Goal: Transaction & Acquisition: Purchase product/service

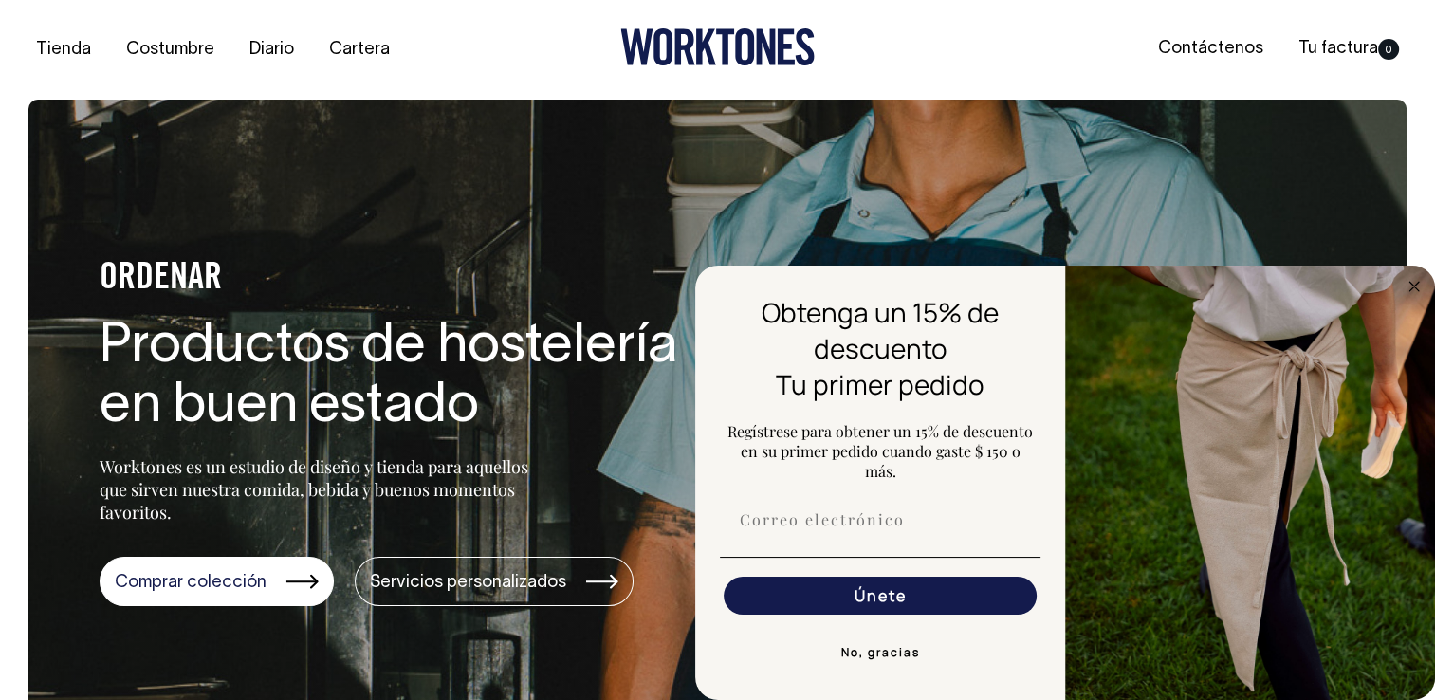
click at [1414, 296] on img "Formulario FLYOUT" at bounding box center [1250, 483] width 370 height 435
click at [1413, 289] on circle "Cerrar cuadro de diálogo" at bounding box center [1415, 286] width 22 height 22
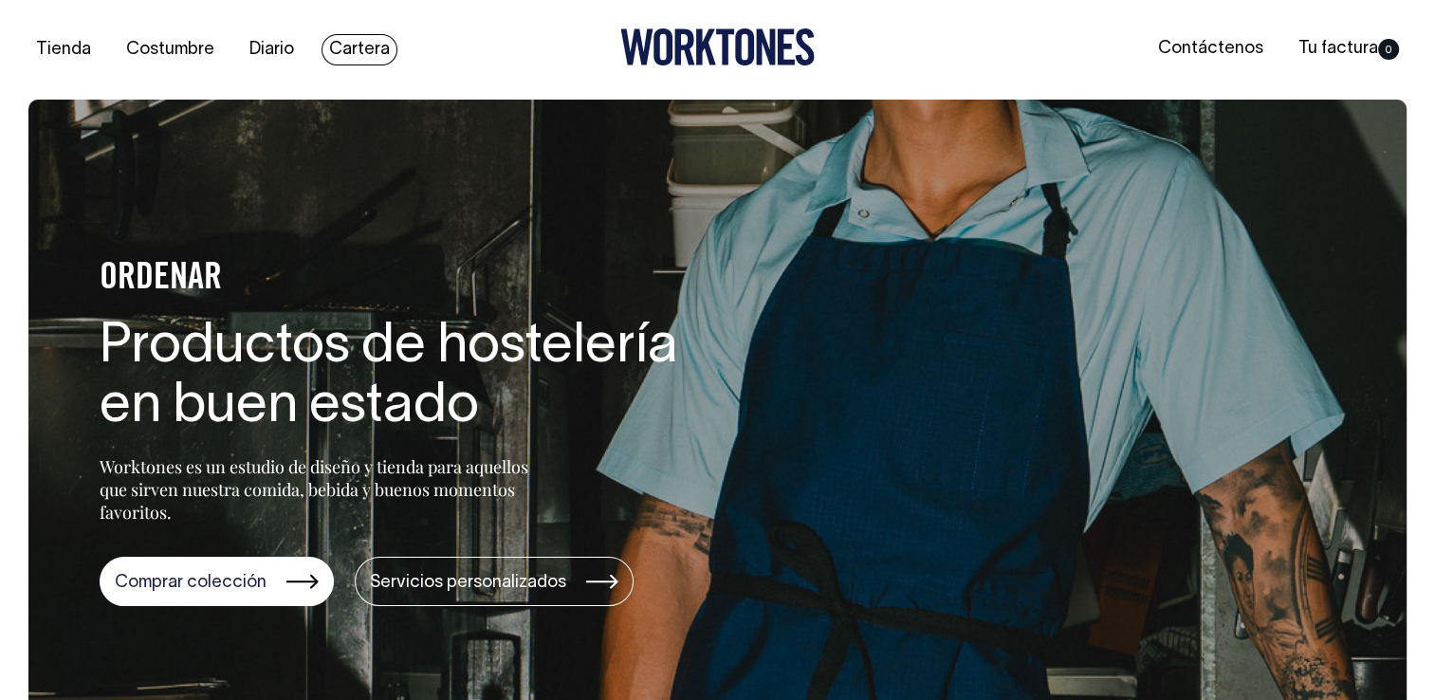
click at [364, 51] on link "Cartera" at bounding box center [360, 49] width 76 height 31
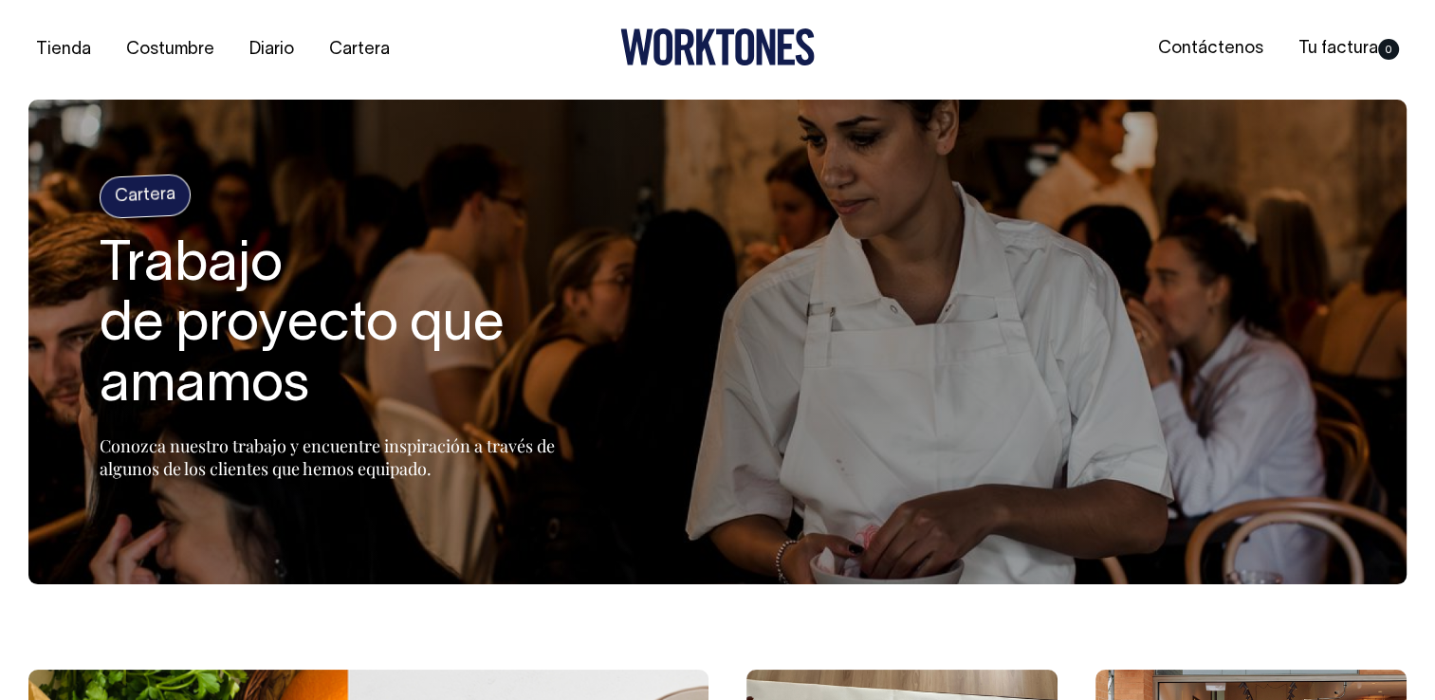
drag, startPoint x: 1434, startPoint y: 124, endPoint x: 1448, endPoint y: 176, distance: 53.8
click at [258, 46] on link "Diario" at bounding box center [272, 49] width 60 height 31
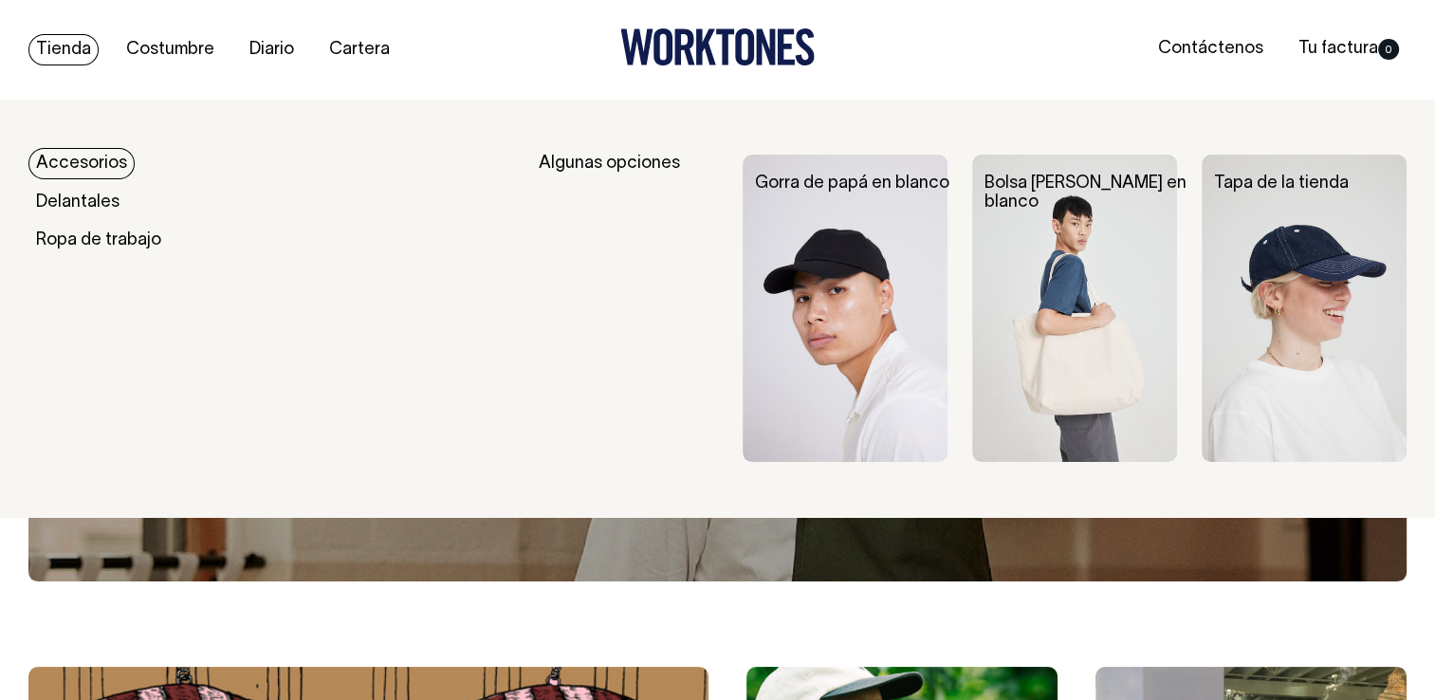
click at [57, 47] on link "Tienda" at bounding box center [63, 49] width 70 height 31
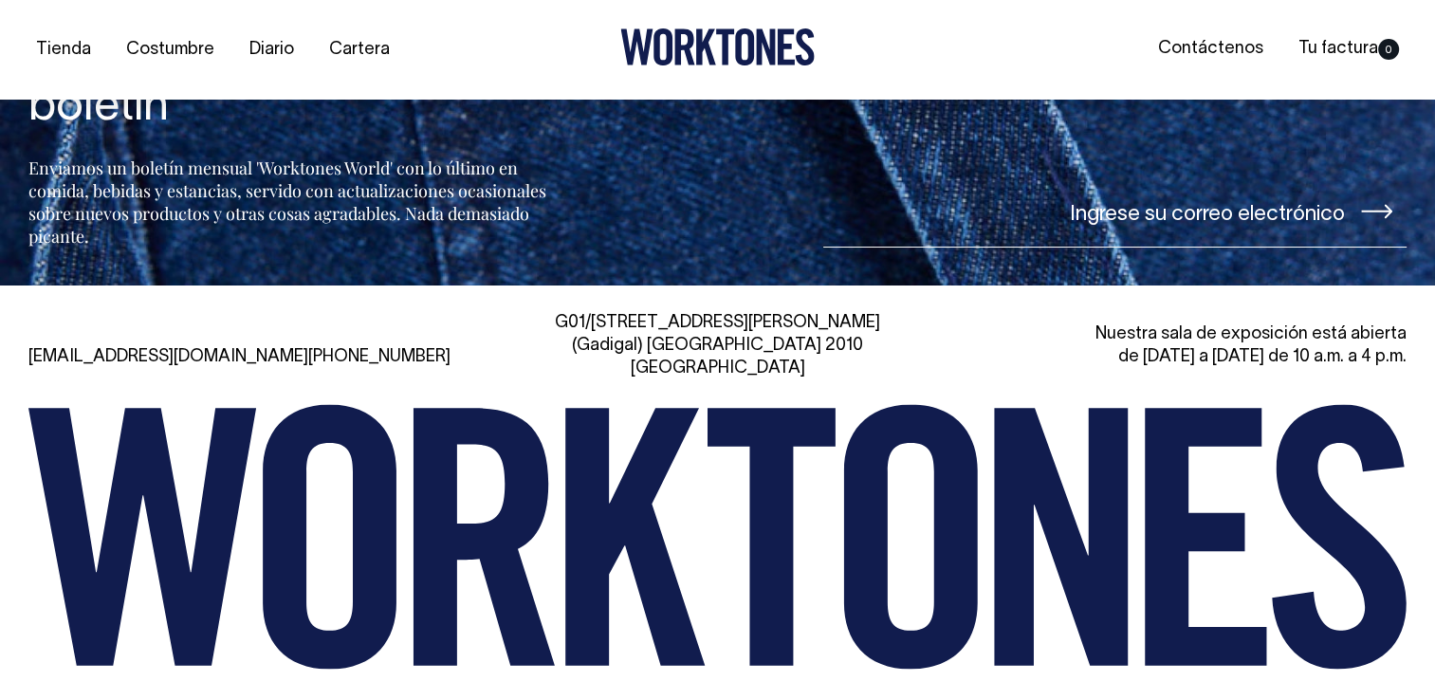
scroll to position [4451, 0]
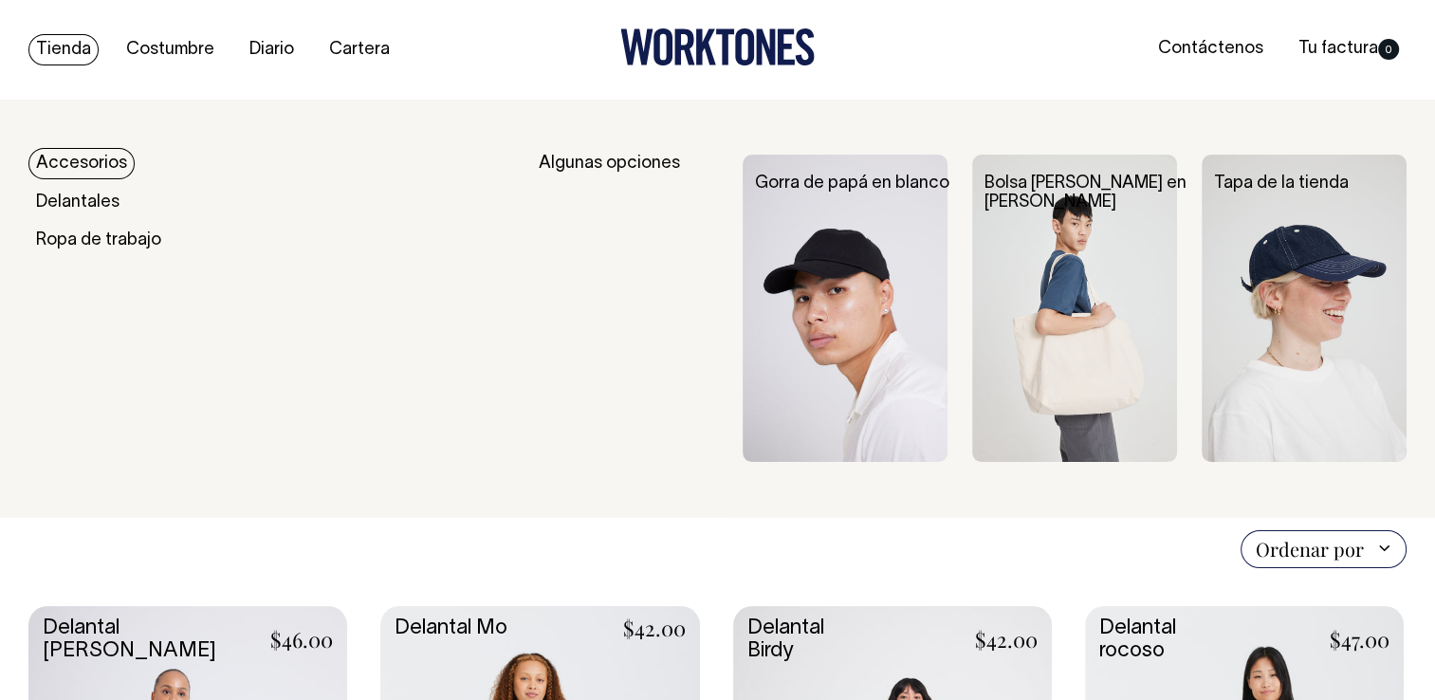
click at [102, 161] on link "Accesorios" at bounding box center [81, 163] width 106 height 31
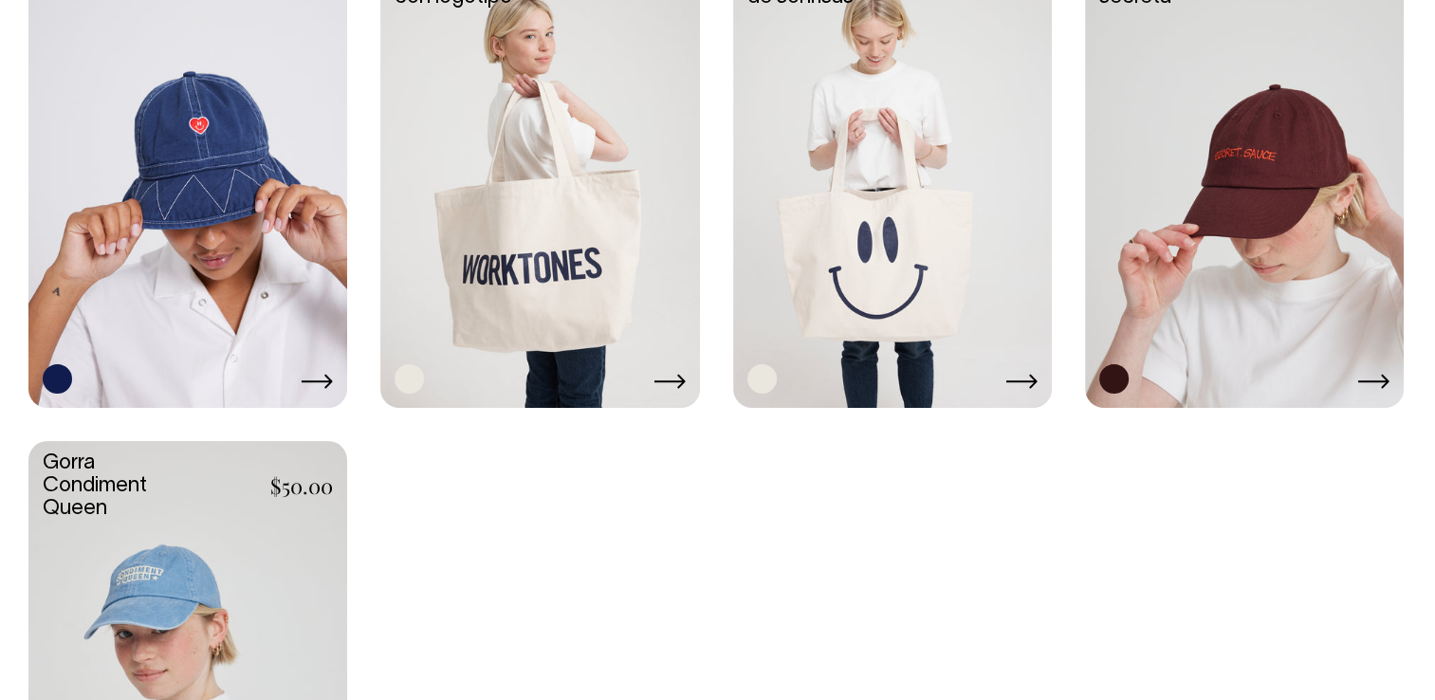
scroll to position [1451, 0]
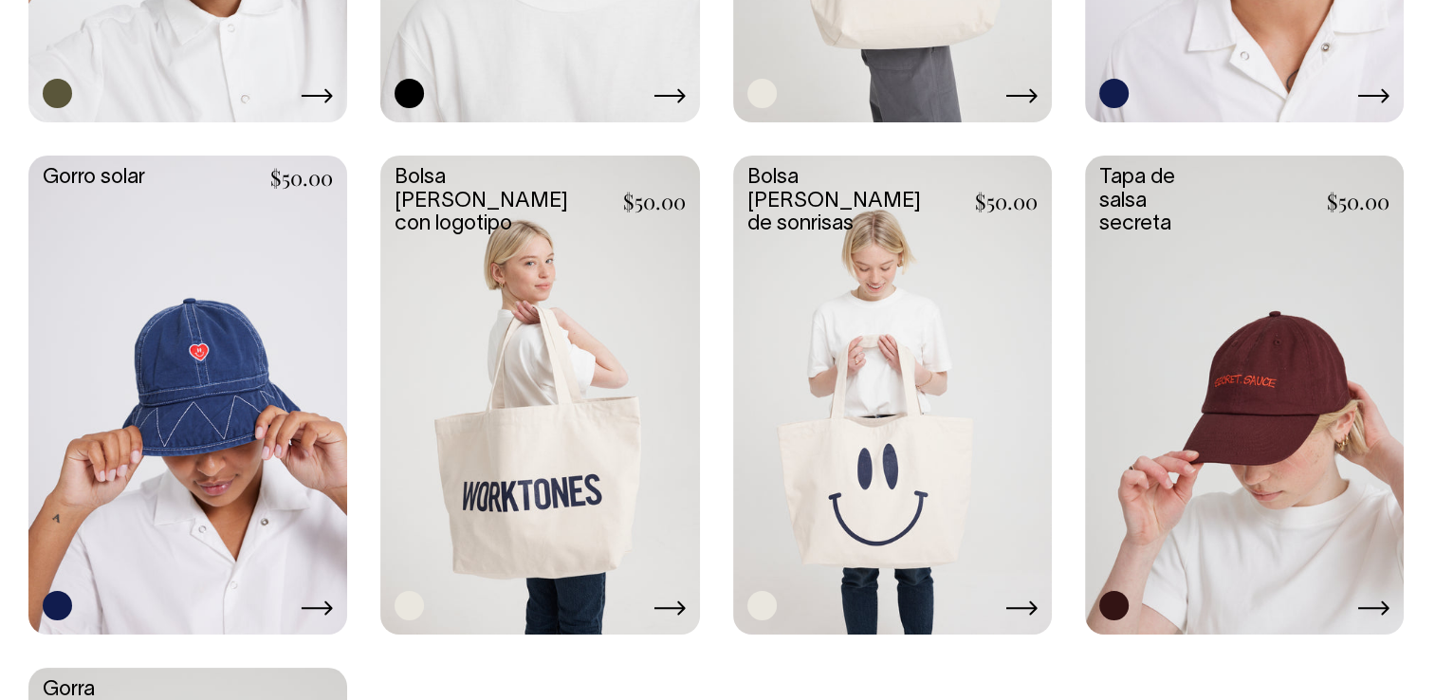
click at [544, 560] on link at bounding box center [539, 393] width 319 height 474
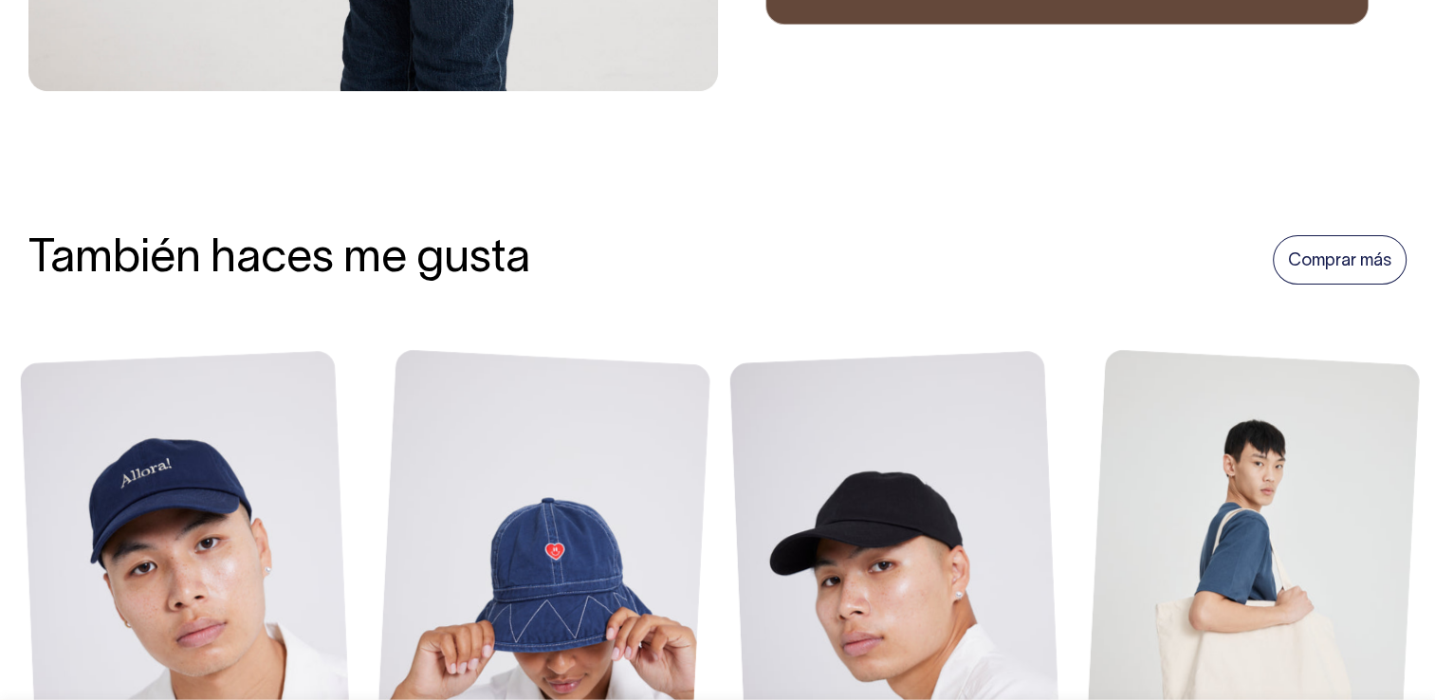
scroll to position [1046, 0]
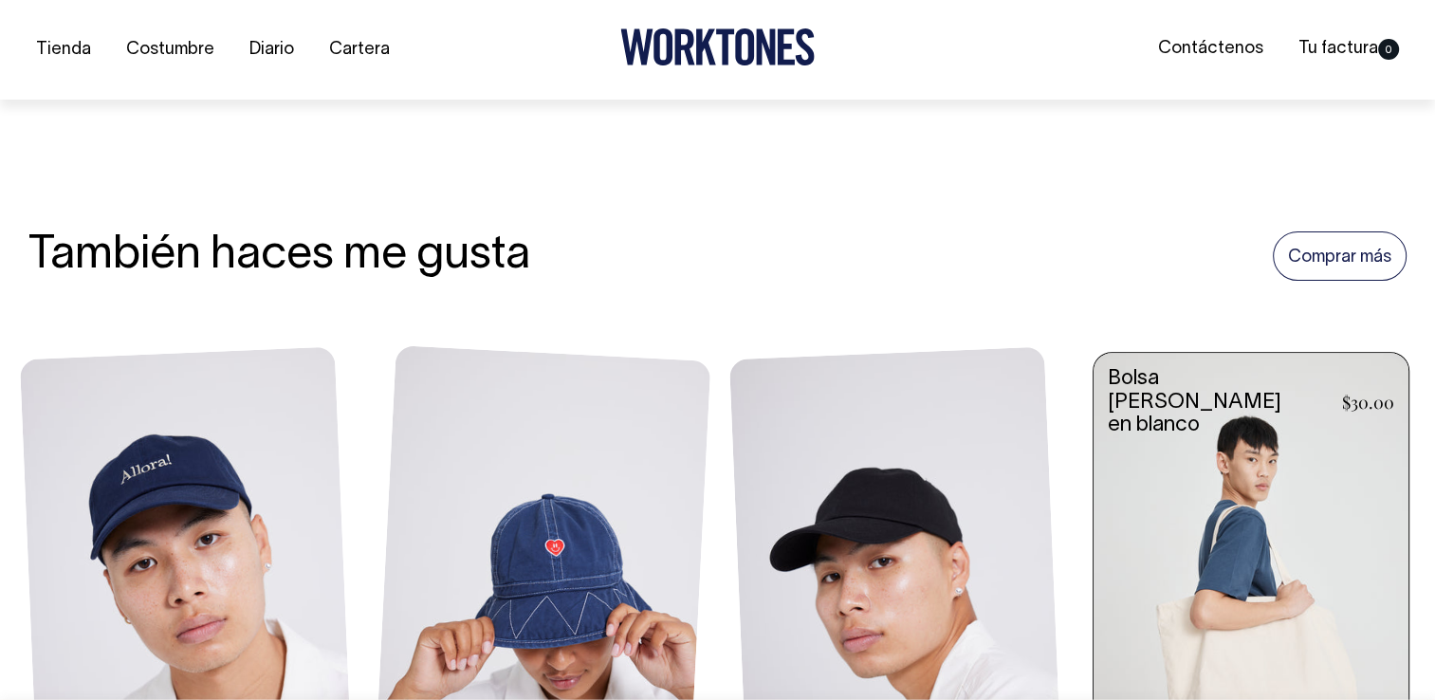
click at [1308, 499] on link at bounding box center [1251, 591] width 315 height 476
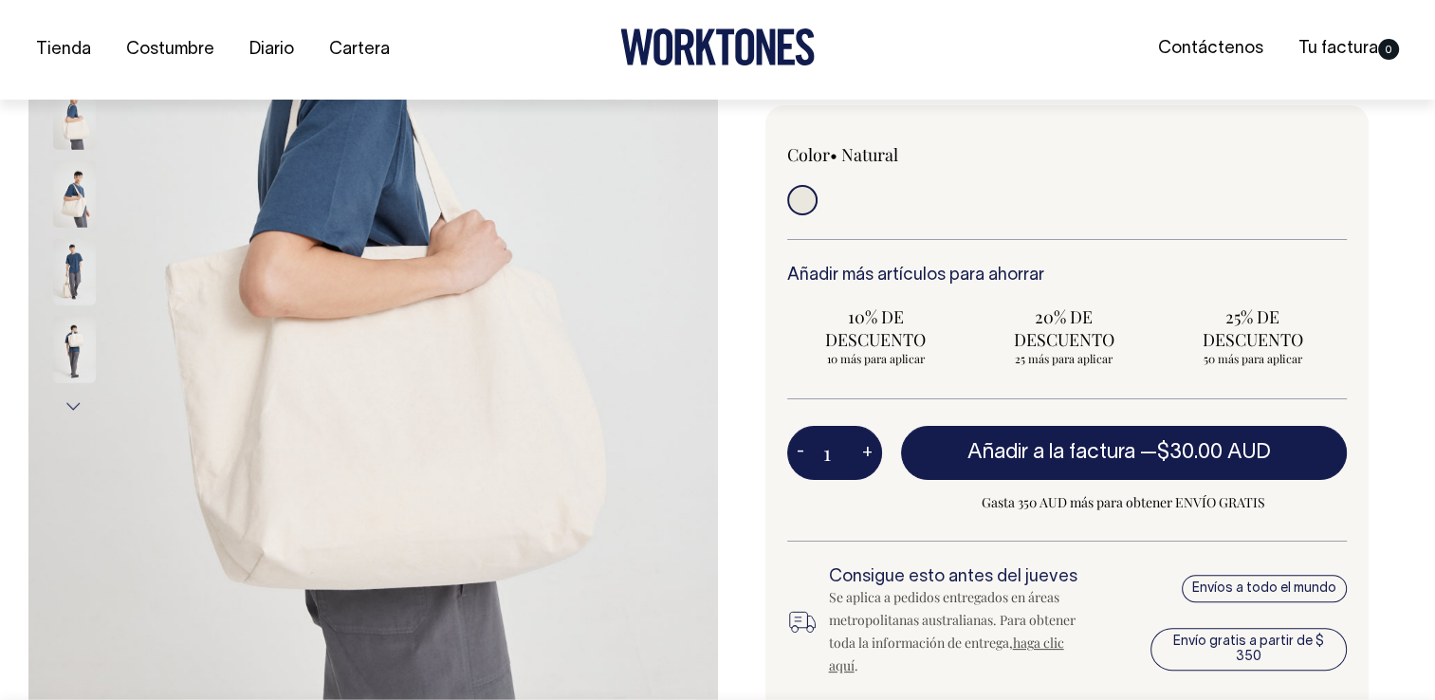
scroll to position [334, 0]
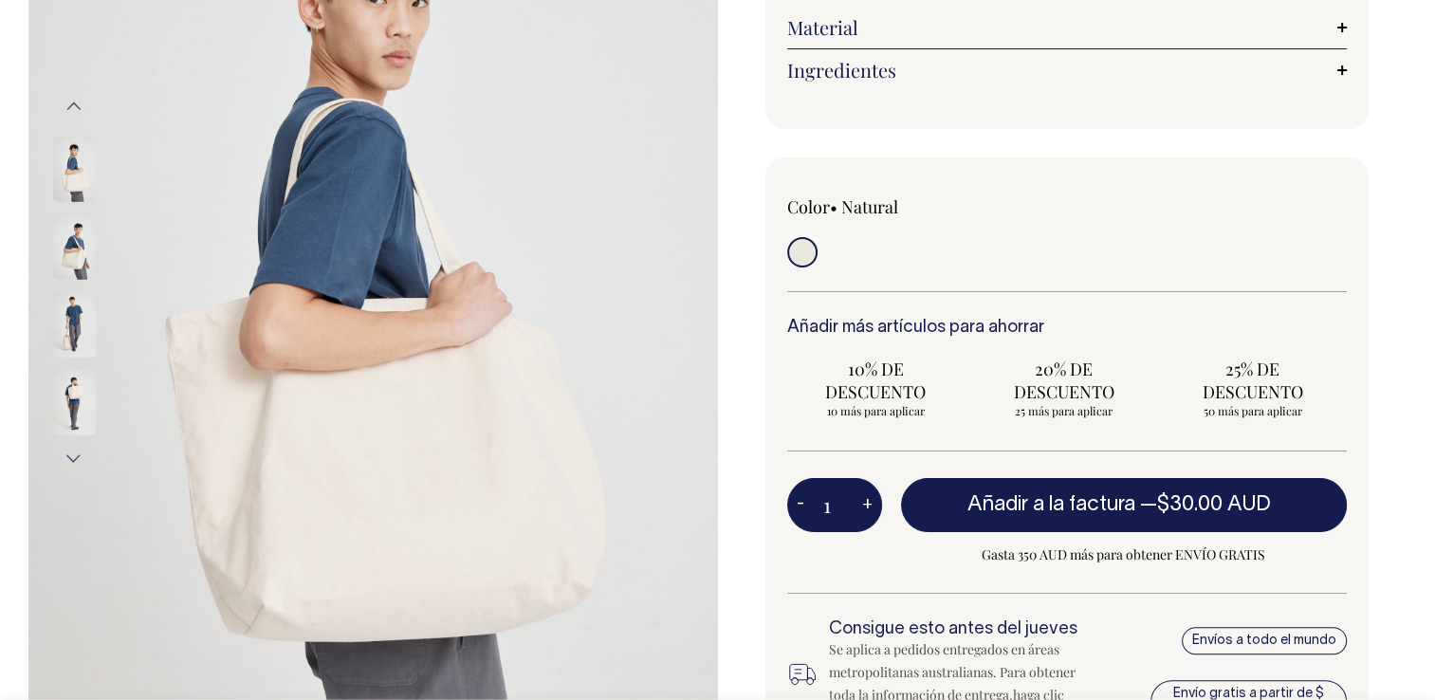
click at [865, 511] on button "+" at bounding box center [867, 506] width 29 height 38
type input "2"
click at [865, 511] on button "+" at bounding box center [867, 506] width 29 height 38
type input "3"
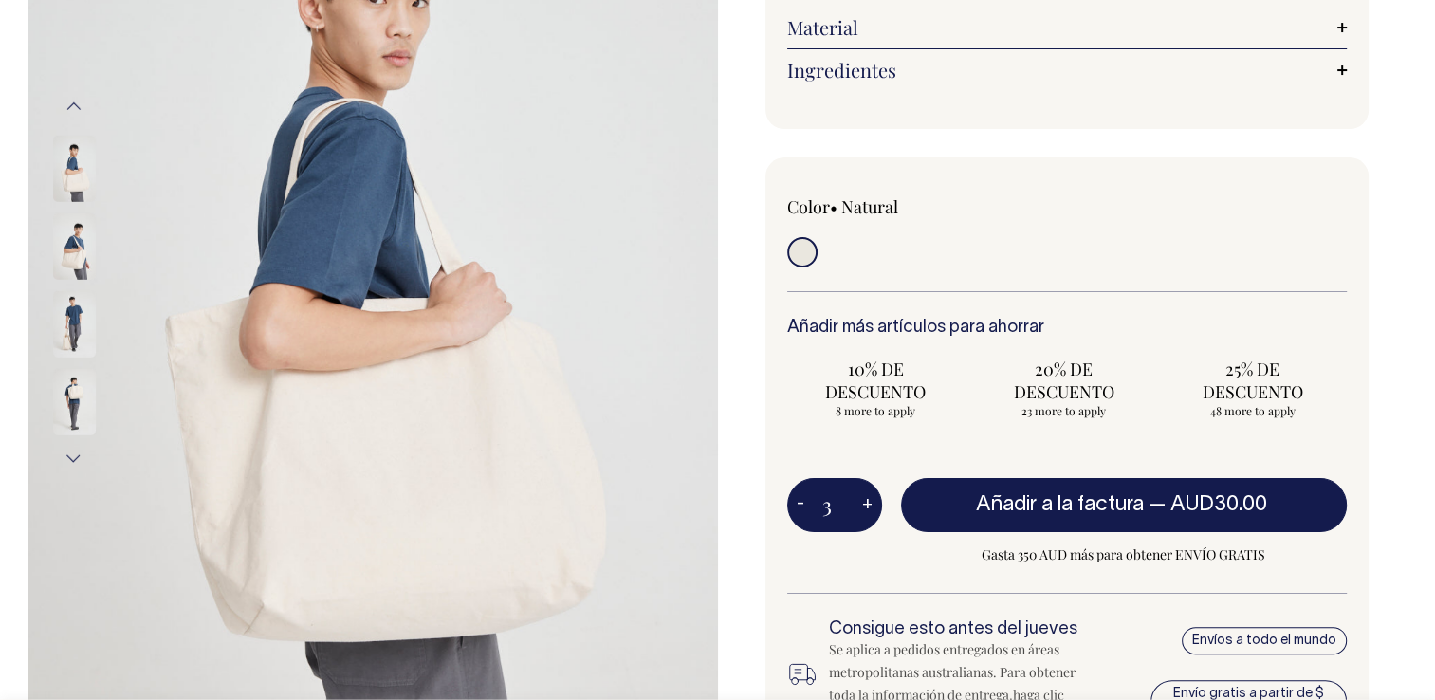
type input "3"
click at [865, 511] on button "+" at bounding box center [867, 506] width 29 height 38
type input "4"
click at [865, 511] on button "+" at bounding box center [867, 506] width 29 height 38
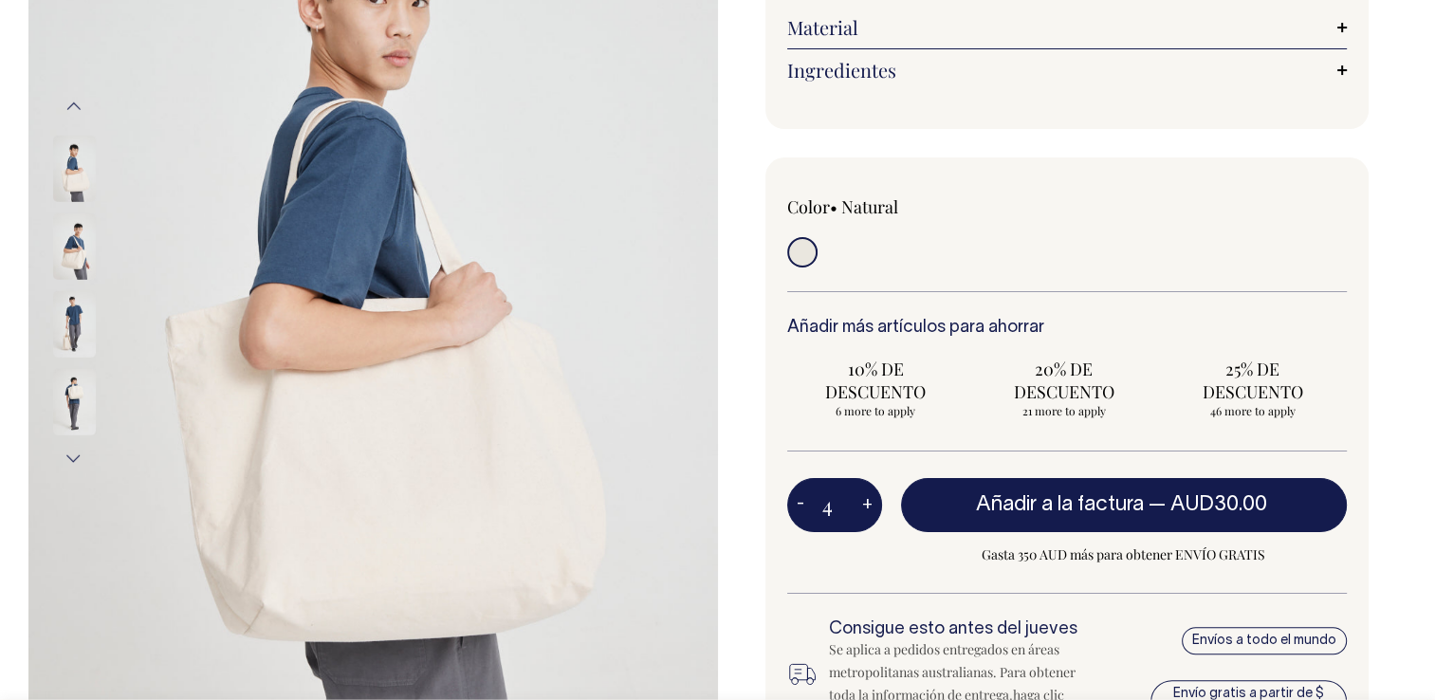
type input "5"
click at [865, 511] on button "+" at bounding box center [867, 506] width 29 height 38
type input "6"
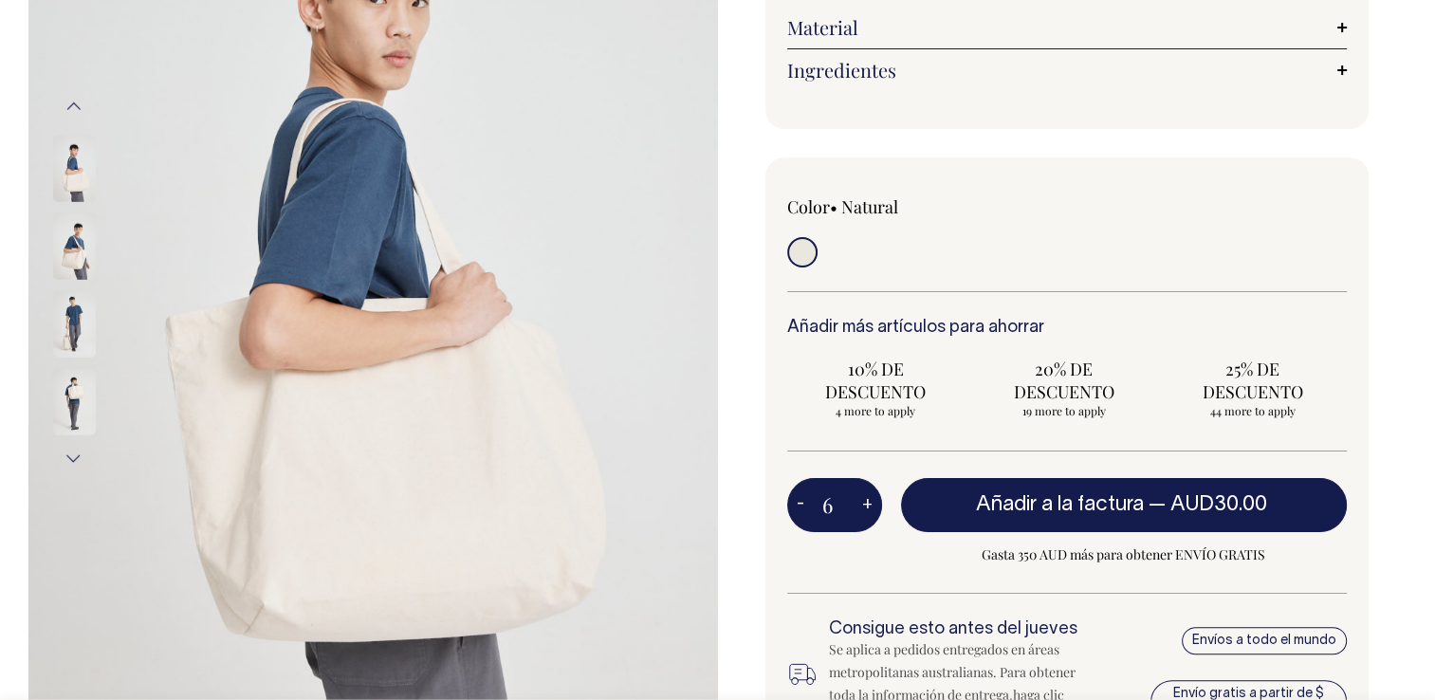
click at [865, 511] on button "+" at bounding box center [867, 506] width 29 height 38
type input "7"
click at [865, 511] on button "+" at bounding box center [867, 506] width 29 height 38
type input "8"
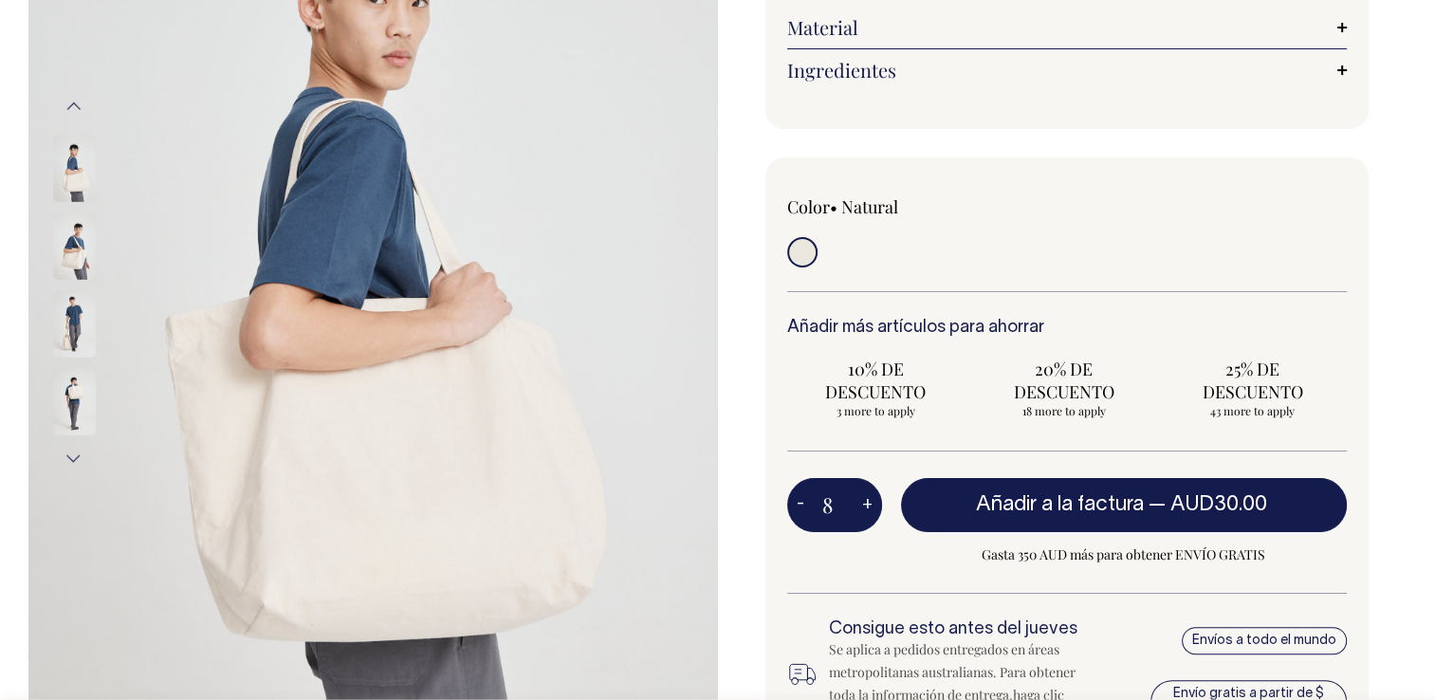
type input "8"
click at [865, 511] on button "+" at bounding box center [867, 506] width 29 height 38
type input "9"
click at [865, 511] on button "+" at bounding box center [867, 506] width 29 height 38
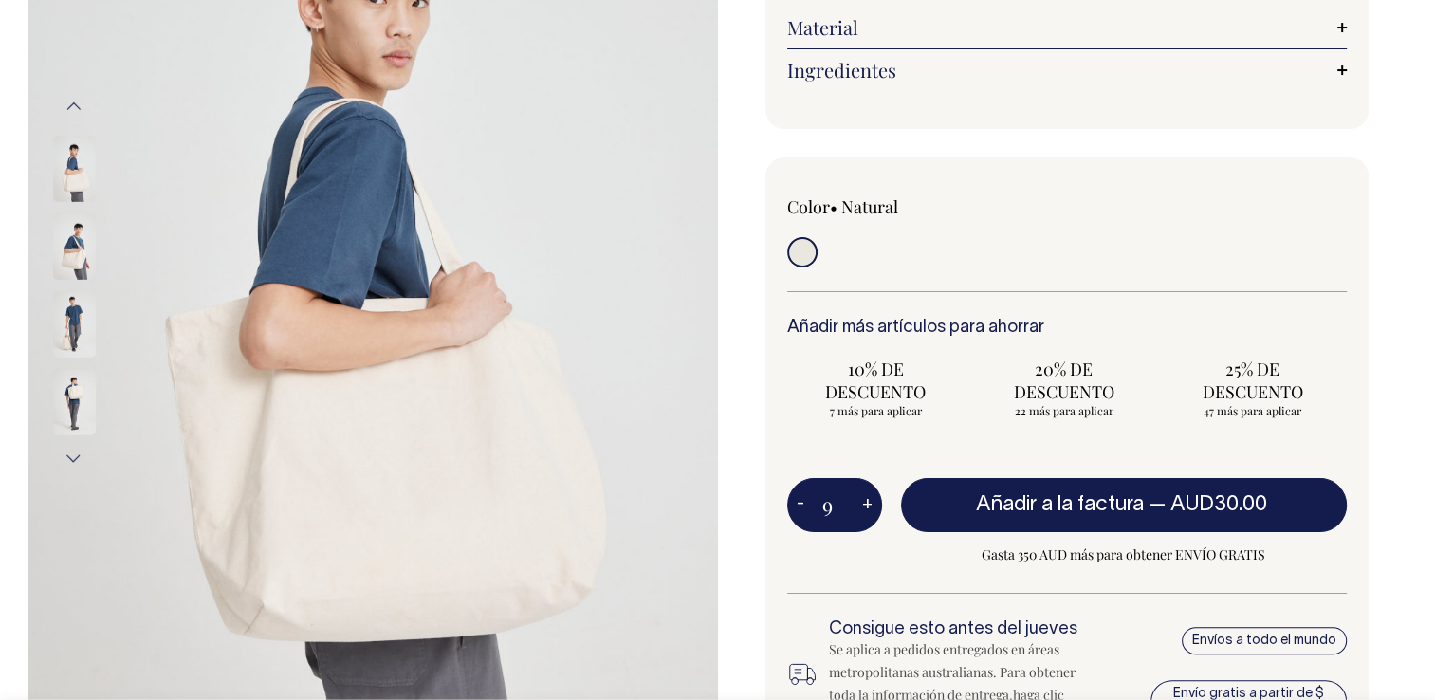
type input "10"
radio input "true"
type input "10"
